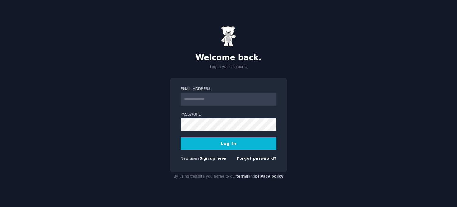
click at [150, 56] on div "Welcome back. Log in your account. Email Address Password Log In New user? Sign…" at bounding box center [228, 103] width 457 height 207
click at [229, 101] on input "Email Address" at bounding box center [228, 98] width 96 height 13
type input "**********"
click at [249, 145] on button "Log In" at bounding box center [228, 143] width 96 height 12
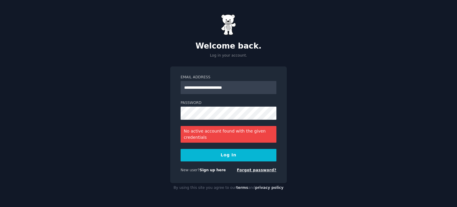
click at [253, 170] on link "Forgot password?" at bounding box center [257, 170] width 40 height 4
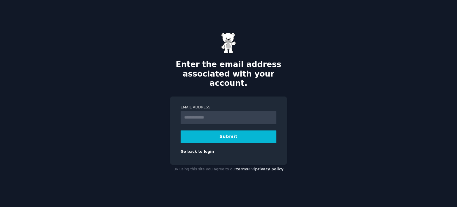
click at [206, 112] on input "Email Address" at bounding box center [228, 117] width 96 height 13
type input "**********"
click at [219, 132] on button "Submit" at bounding box center [228, 136] width 96 height 12
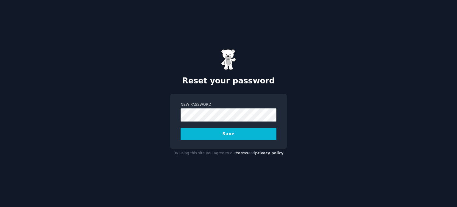
click at [239, 134] on button "Save" at bounding box center [228, 134] width 96 height 12
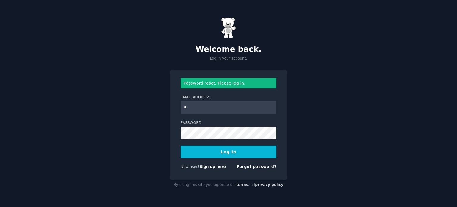
type input "**********"
click at [213, 148] on button "Log In" at bounding box center [228, 151] width 96 height 12
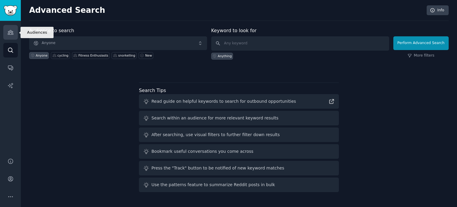
click at [10, 32] on icon "Sidebar" at bounding box center [10, 32] width 6 height 6
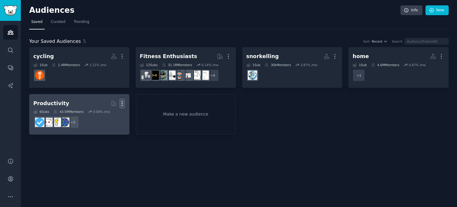
click at [120, 102] on icon "button" at bounding box center [122, 103] width 6 height 6
click at [108, 116] on p "Delete" at bounding box center [106, 116] width 14 height 6
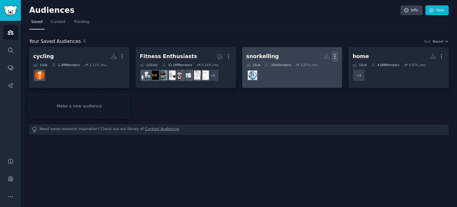
click at [336, 53] on icon "button" at bounding box center [334, 56] width 6 height 6
click at [318, 71] on p "Delete" at bounding box center [319, 69] width 14 height 6
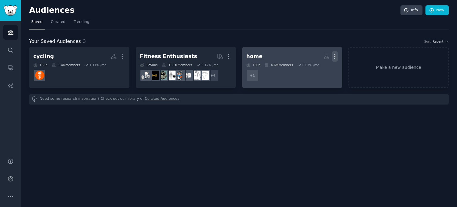
click at [334, 56] on icon "button" at bounding box center [334, 56] width 6 height 6
click at [317, 68] on p "Delete" at bounding box center [319, 69] width 14 height 6
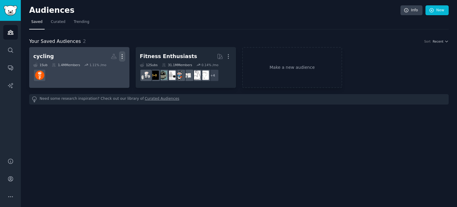
click at [121, 54] on icon "button" at bounding box center [122, 56] width 6 height 6
click at [108, 67] on p "Delete" at bounding box center [106, 69] width 14 height 6
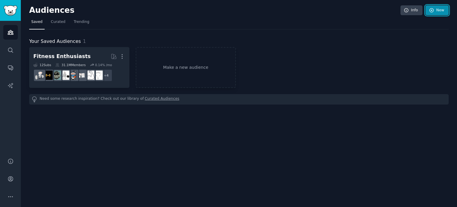
click at [441, 9] on link "New" at bounding box center [436, 10] width 23 height 10
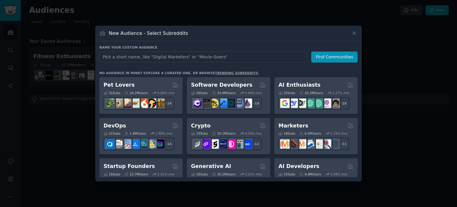
click at [244, 54] on input "text" at bounding box center [202, 56] width 207 height 11
type input "Hair Care"
click at [332, 57] on button "Find Communities" at bounding box center [334, 56] width 46 height 11
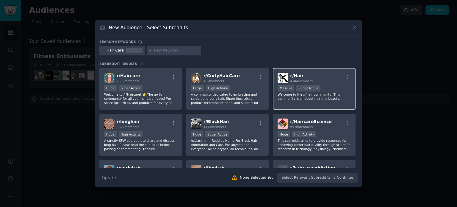
click at [299, 97] on p "Welcome to the /r/hair community! This community is all about hair and beauty." at bounding box center [313, 96] width 73 height 8
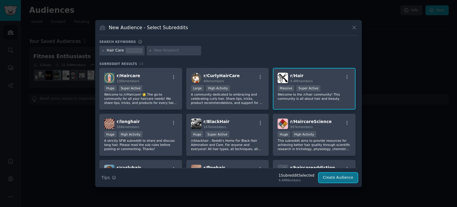
click at [335, 175] on button "Create Audience" at bounding box center [337, 177] width 39 height 10
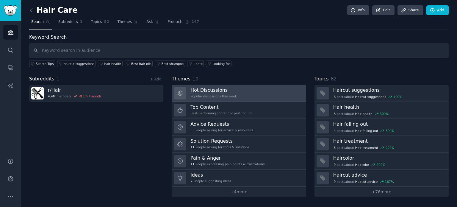
click at [210, 90] on h3 "Hot Discussions" at bounding box center [213, 90] width 46 height 6
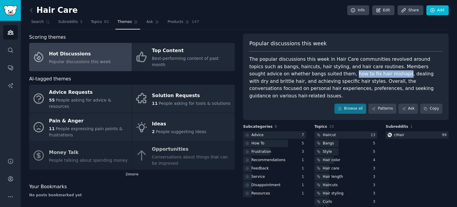
drag, startPoint x: 289, startPoint y: 73, endPoint x: 337, endPoint y: 75, distance: 47.3
click at [337, 75] on div "The popular discussions this week in Hair Care communities revolved around topi…" at bounding box center [345, 78] width 193 height 44
copy div "how to fix hair mishaps"
click at [351, 103] on link "Browse all" at bounding box center [350, 108] width 32 height 10
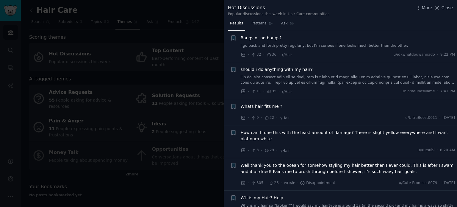
scroll to position [149, 0]
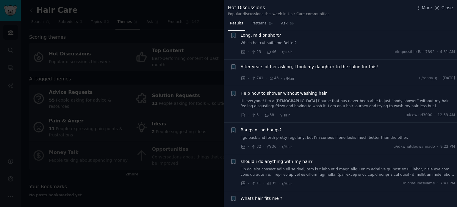
drag, startPoint x: 446, startPoint y: 7, endPoint x: 401, endPoint y: 14, distance: 45.7
click at [446, 7] on span "Close" at bounding box center [446, 8] width 11 height 6
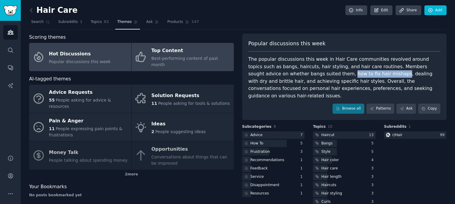
click at [179, 58] on span "Best-performing content of past month" at bounding box center [184, 61] width 67 height 11
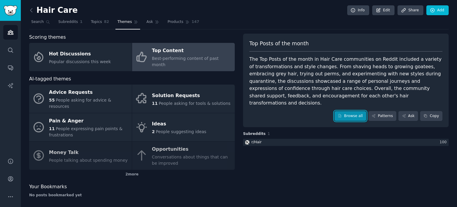
click at [358, 111] on link "Browse all" at bounding box center [350, 116] width 32 height 10
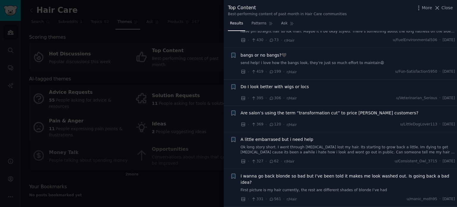
scroll to position [476, 0]
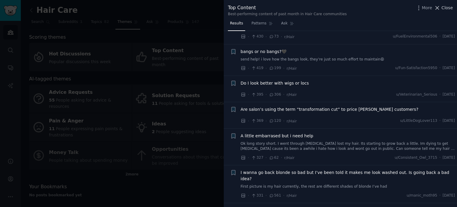
click at [442, 7] on button "Close" at bounding box center [443, 8] width 19 height 6
